Goal: Task Accomplishment & Management: Use online tool/utility

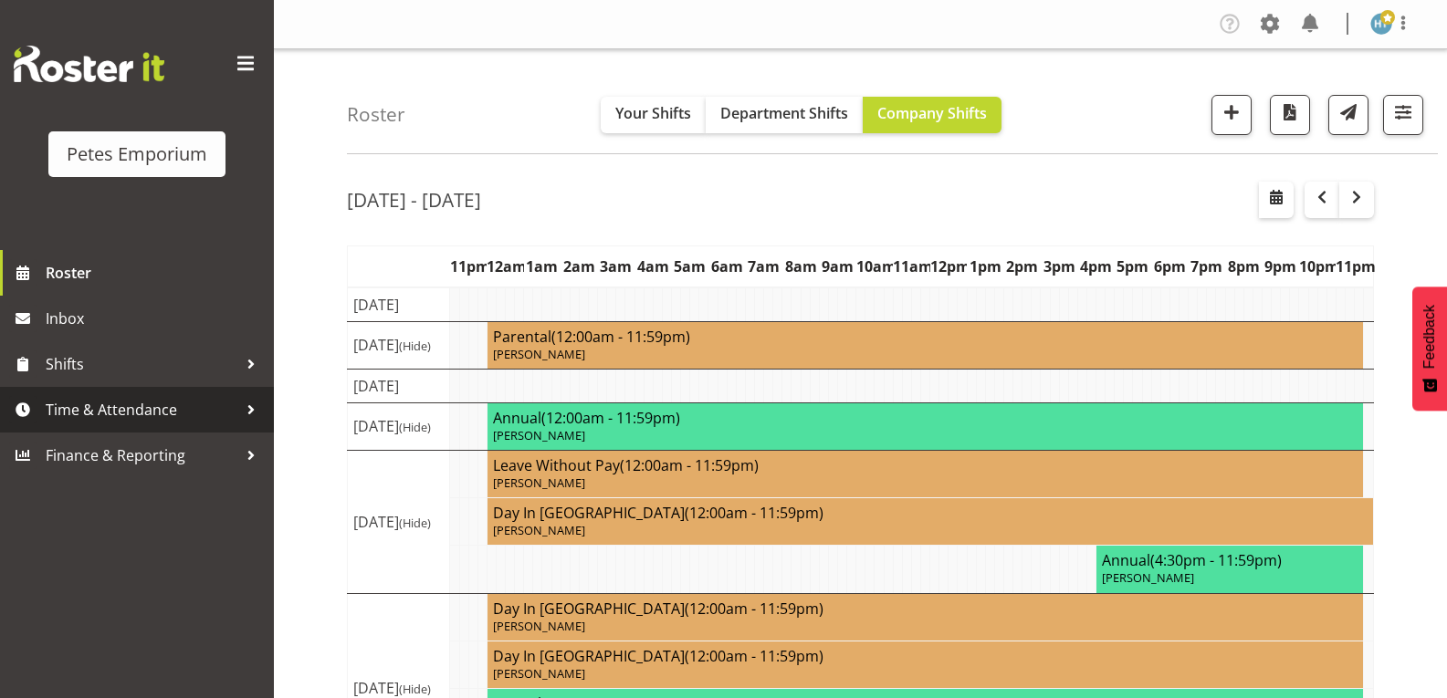
click at [119, 410] on span "Time & Attendance" at bounding box center [142, 409] width 192 height 27
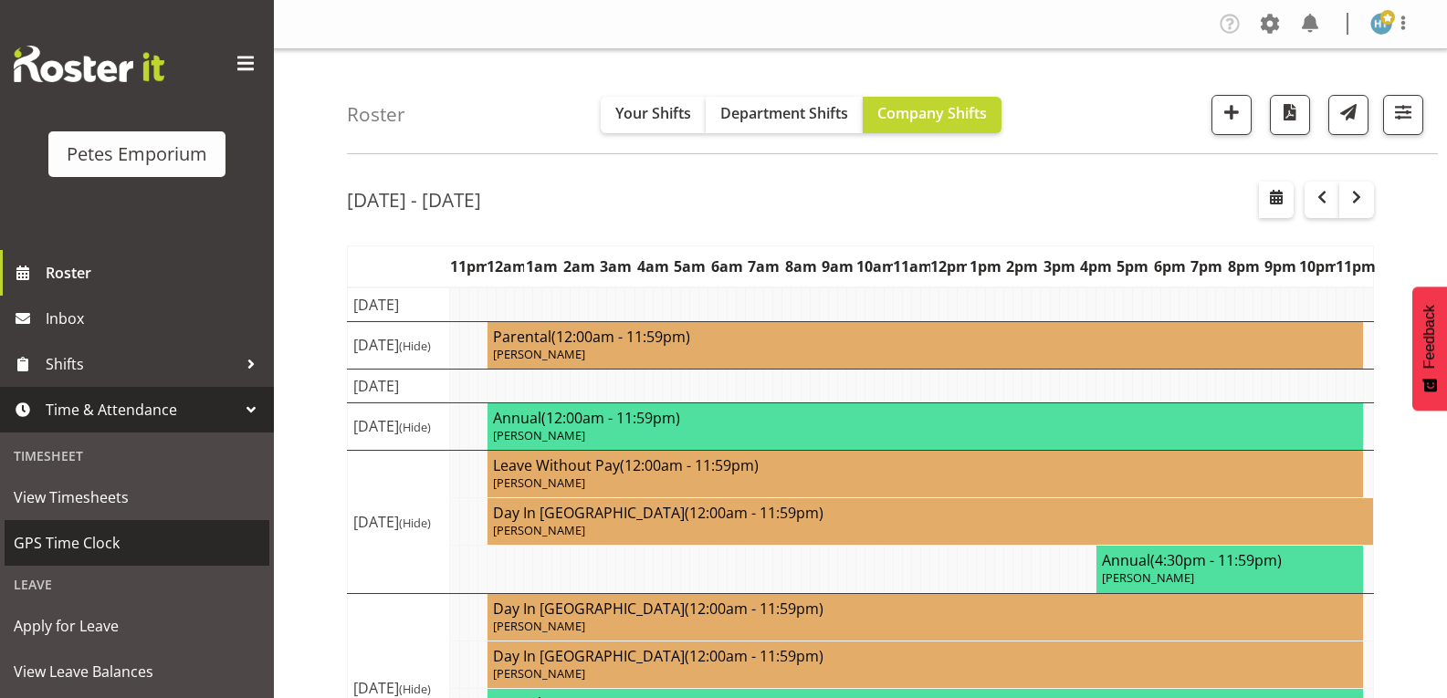
click at [99, 543] on span "GPS Time Clock" at bounding box center [137, 542] width 246 height 27
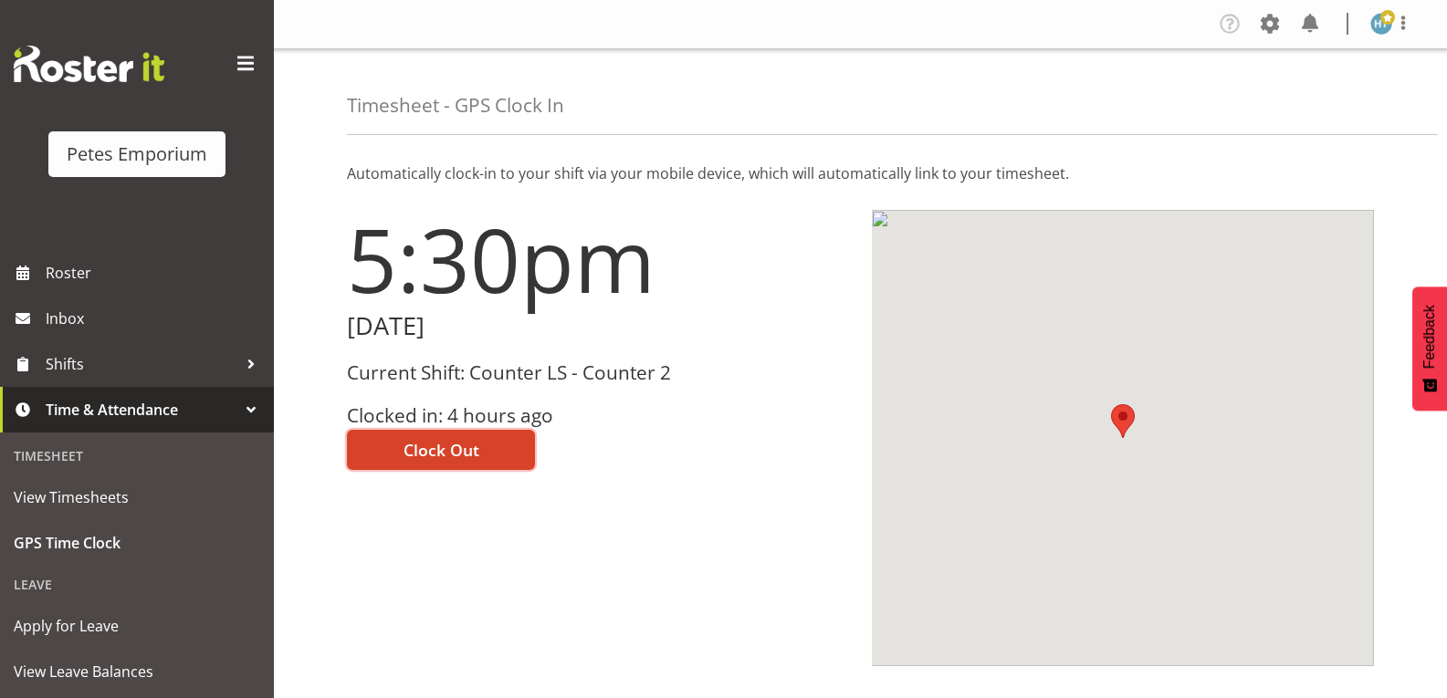
click at [453, 455] on span "Clock Out" at bounding box center [441, 450] width 76 height 24
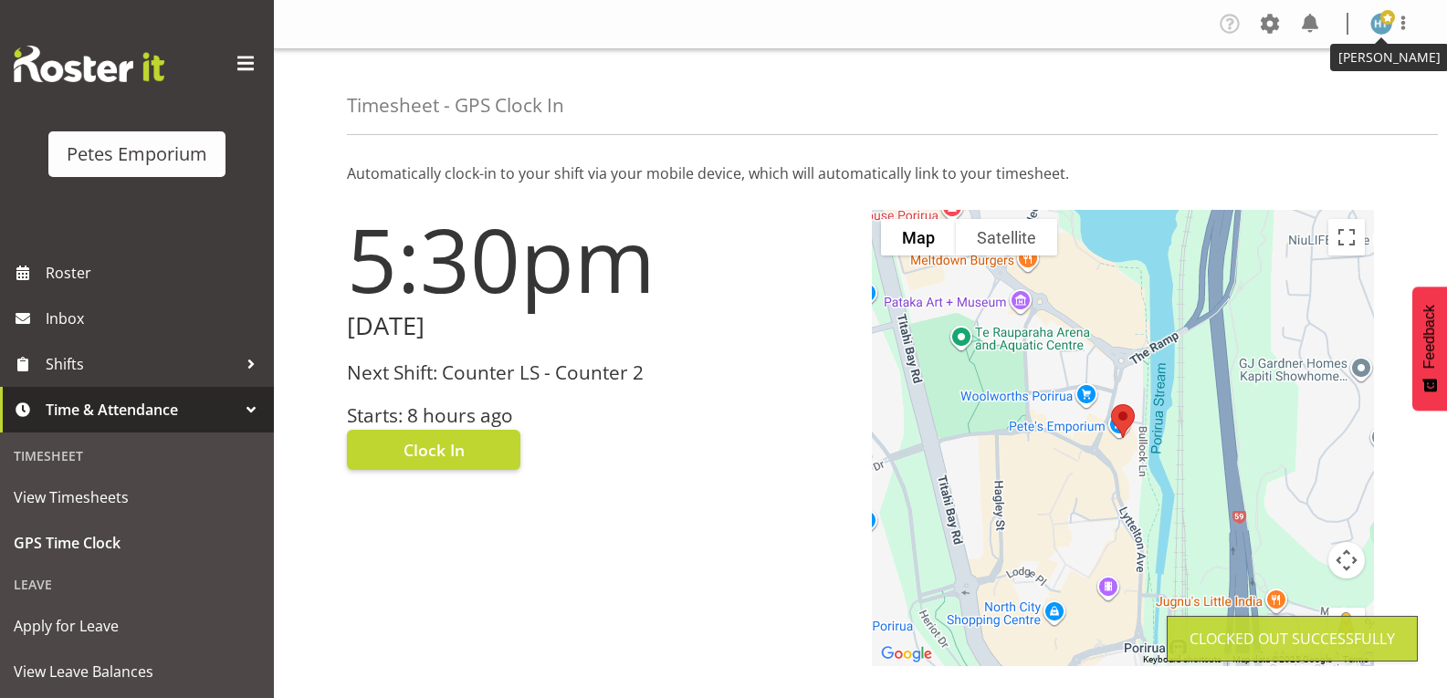
click at [1378, 28] on img at bounding box center [1381, 24] width 22 height 22
click at [1315, 95] on link "Log Out" at bounding box center [1326, 95] width 175 height 33
